Goal: Task Accomplishment & Management: Manage account settings

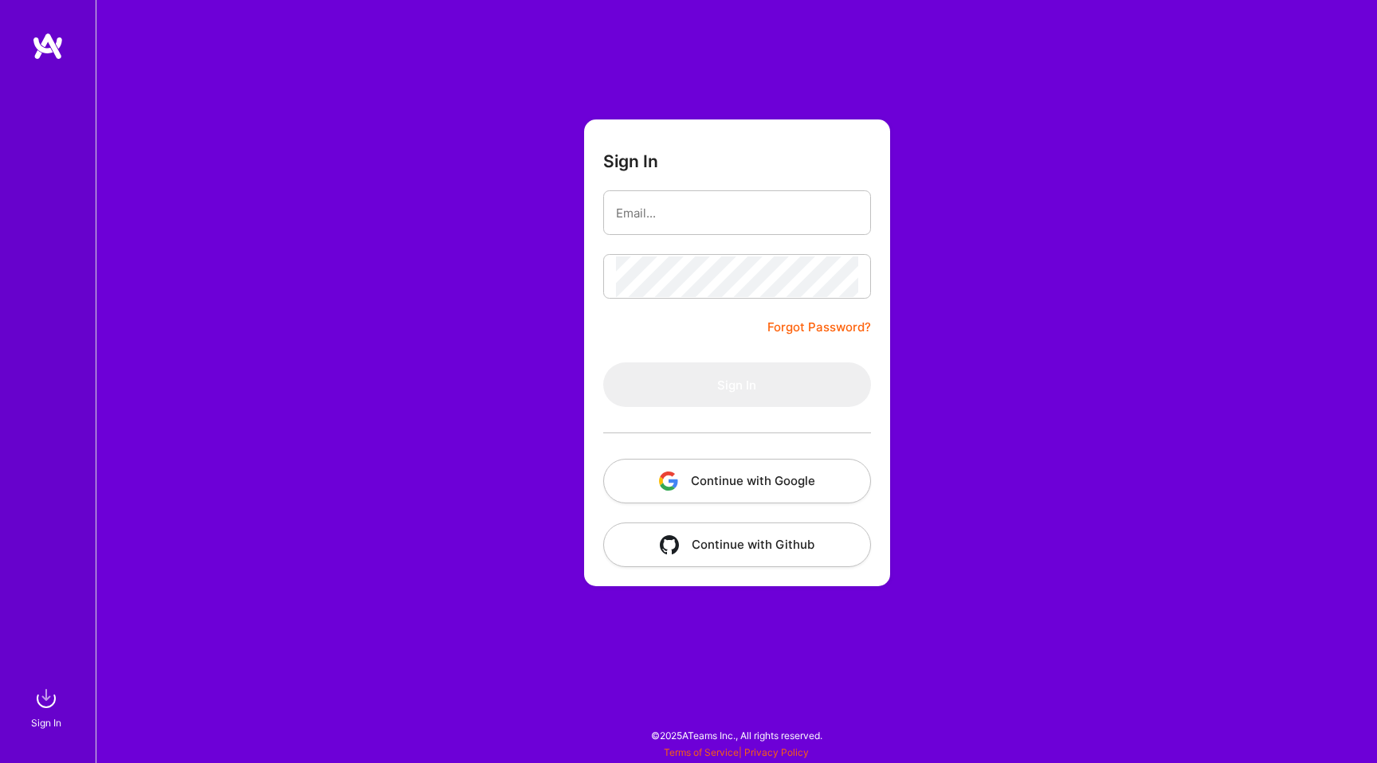
click at [689, 480] on button "Continue with Google" at bounding box center [737, 481] width 268 height 45
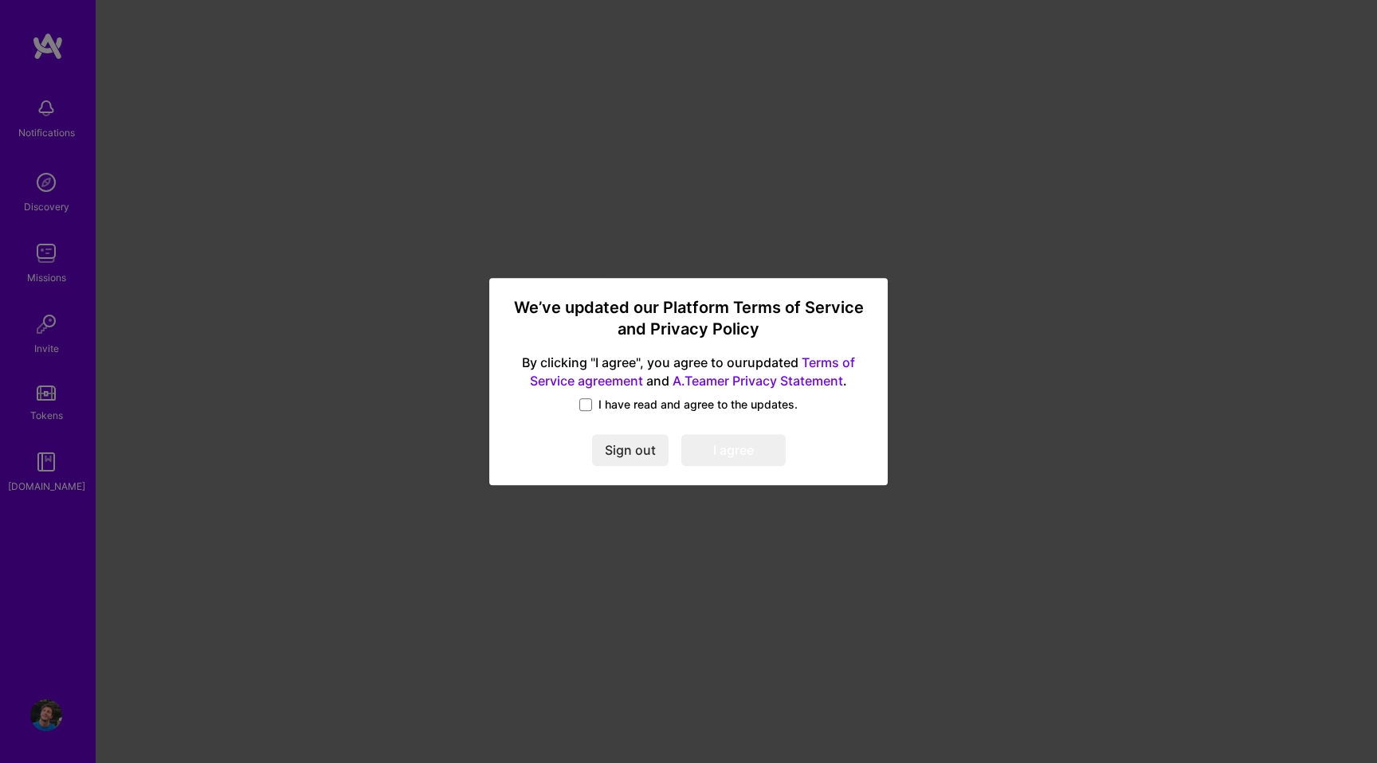
click at [602, 409] on span "I have read and agree to the updates." at bounding box center [697, 405] width 199 height 16
click at [0, 0] on input "I have read and agree to the updates." at bounding box center [0, 0] width 0 height 0
click at [708, 444] on button "I agree" at bounding box center [733, 450] width 104 height 32
